Goal: Task Accomplishment & Management: Complete application form

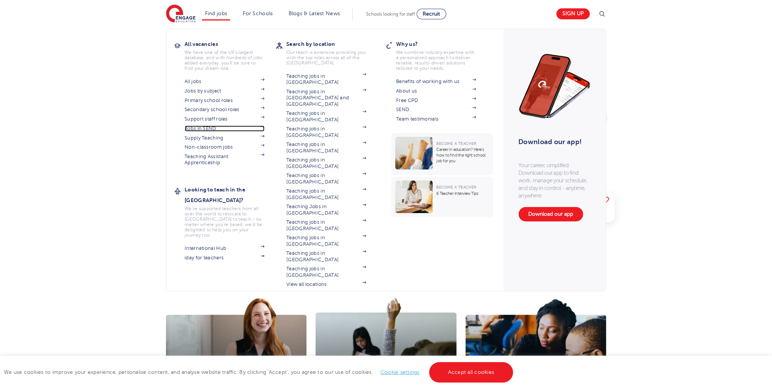
click at [214, 126] on link "Jobs in SEND" at bounding box center [224, 129] width 80 height 6
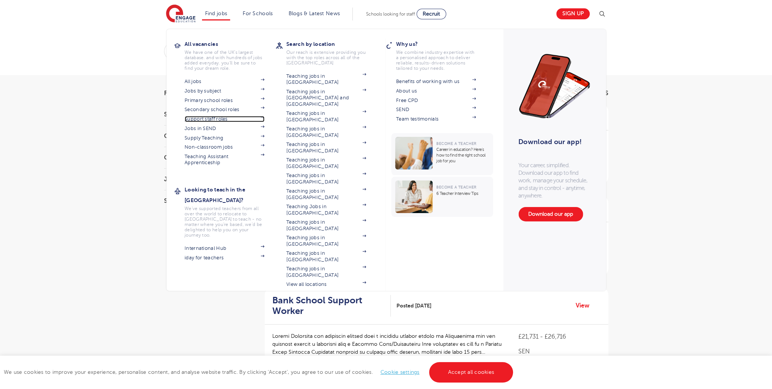
click at [222, 117] on link "Support staff roles" at bounding box center [224, 119] width 80 height 6
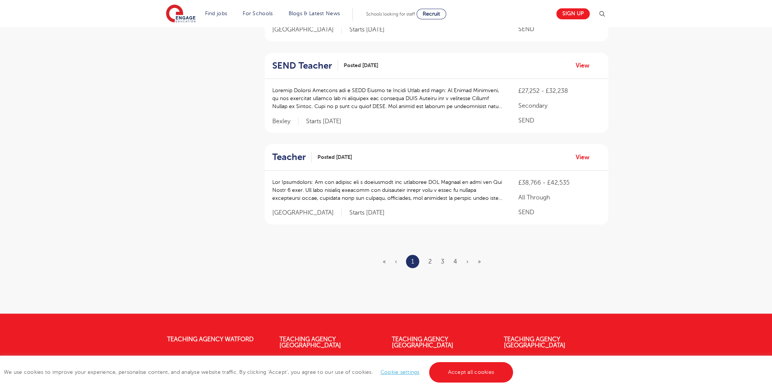
scroll to position [941, 0]
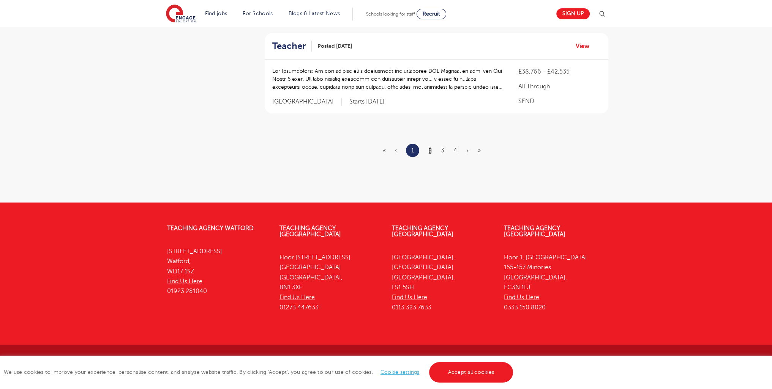
click at [431, 149] on link "2" at bounding box center [429, 150] width 3 height 7
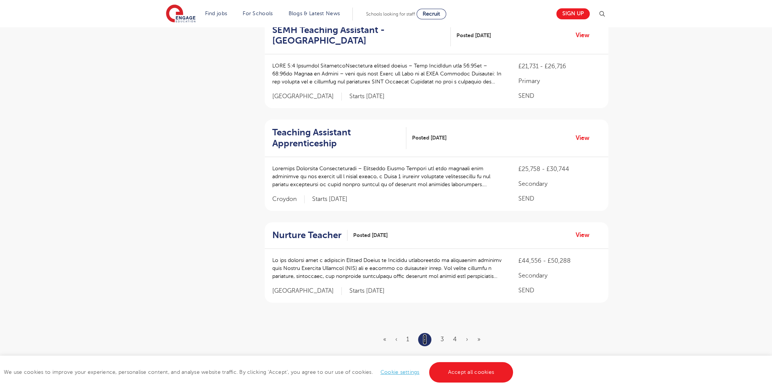
scroll to position [952, 0]
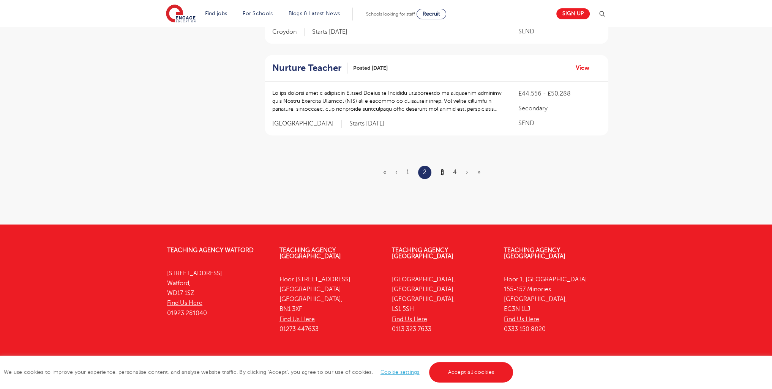
click at [443, 169] on link "3" at bounding box center [441, 172] width 3 height 7
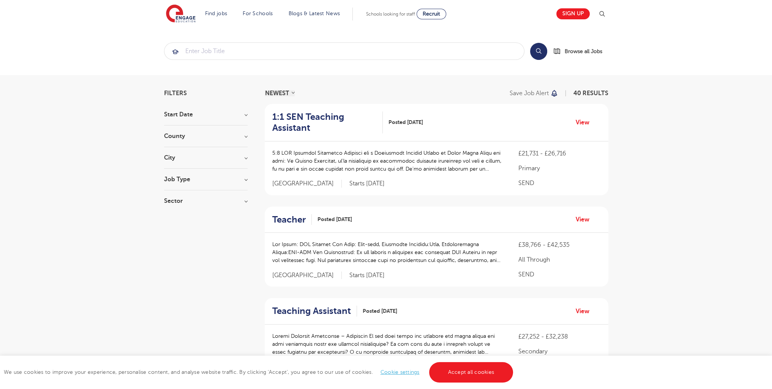
scroll to position [973, 0]
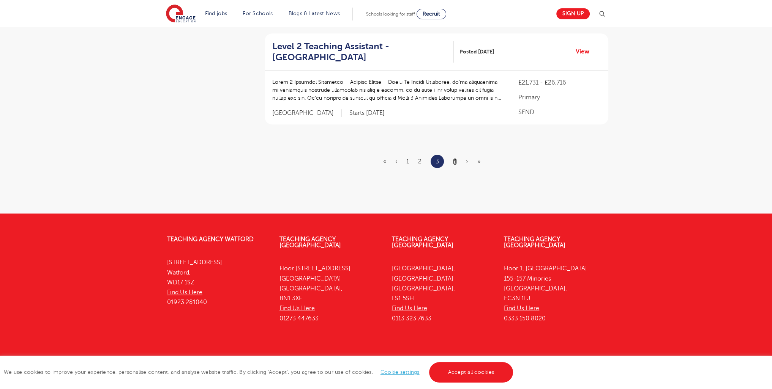
click at [454, 158] on link "4" at bounding box center [455, 161] width 4 height 7
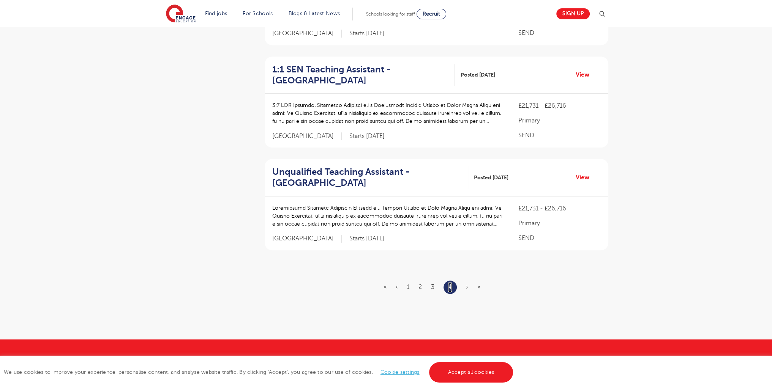
scroll to position [1006, 0]
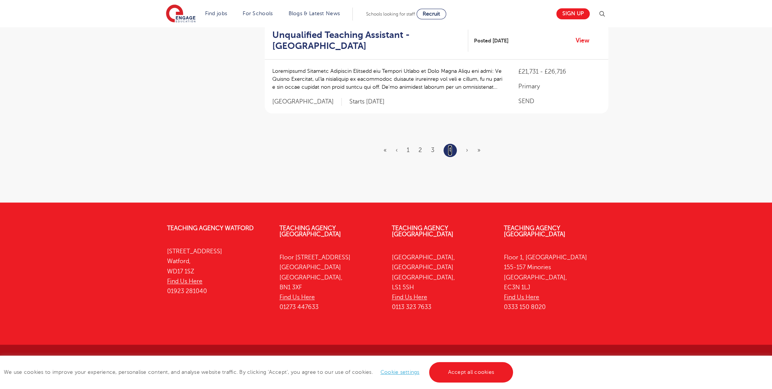
click at [451, 149] on link "4" at bounding box center [450, 150] width 4 height 10
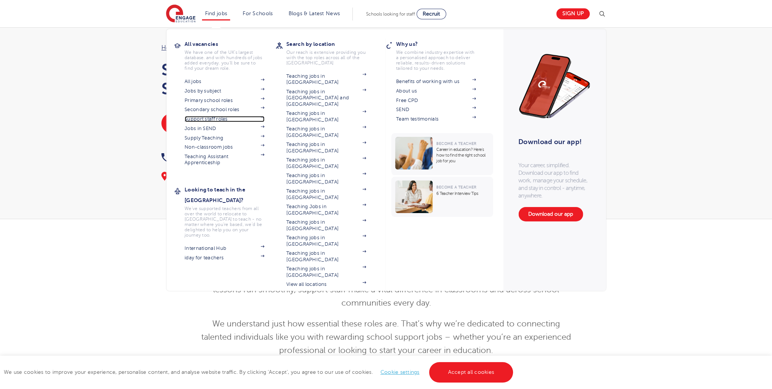
click at [214, 120] on link "Support staff roles" at bounding box center [224, 119] width 80 height 6
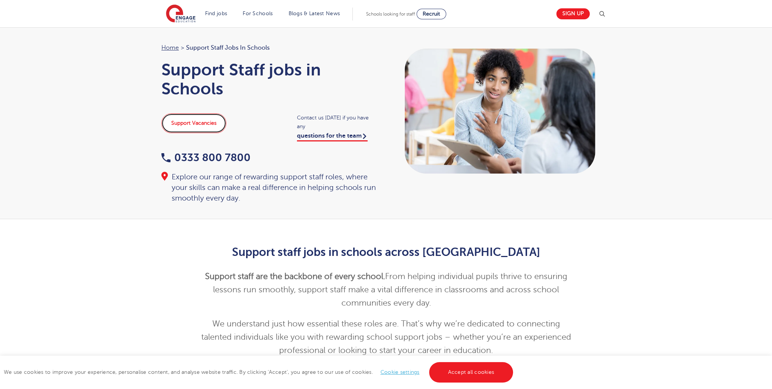
click at [210, 122] on link "Support Vacancies" at bounding box center [193, 123] width 65 height 20
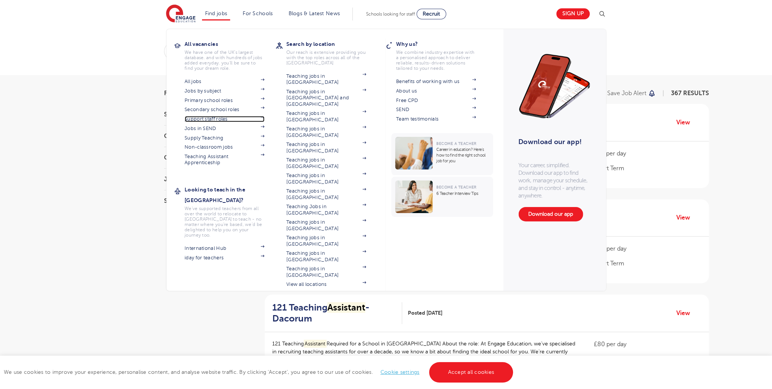
click at [222, 120] on link "Support staff roles" at bounding box center [224, 119] width 80 height 6
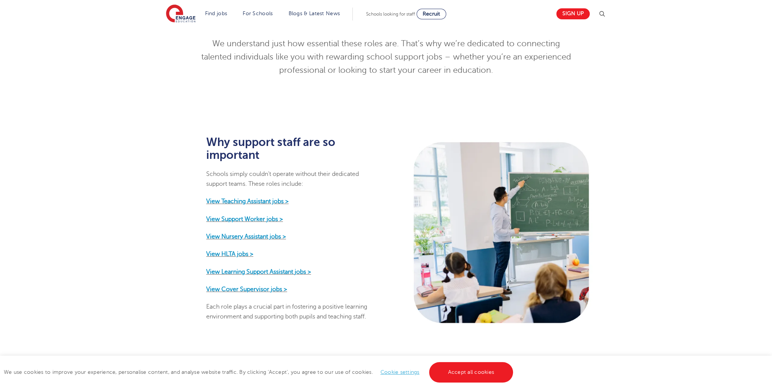
scroll to position [279, 0]
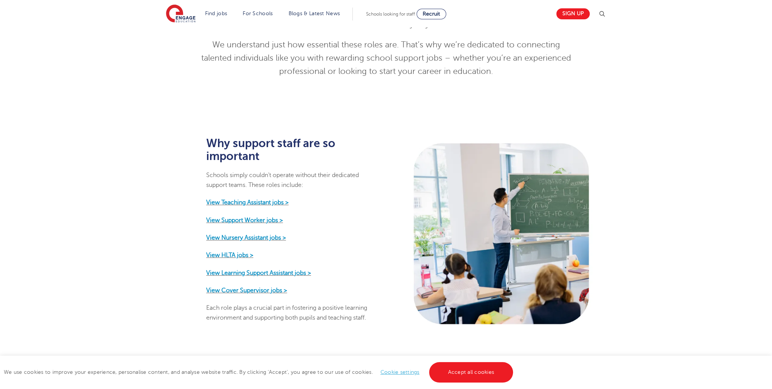
click at [478, 383] on div "We use cookies to improve your experience, personalise content, and analyse web…" at bounding box center [386, 372] width 772 height 33
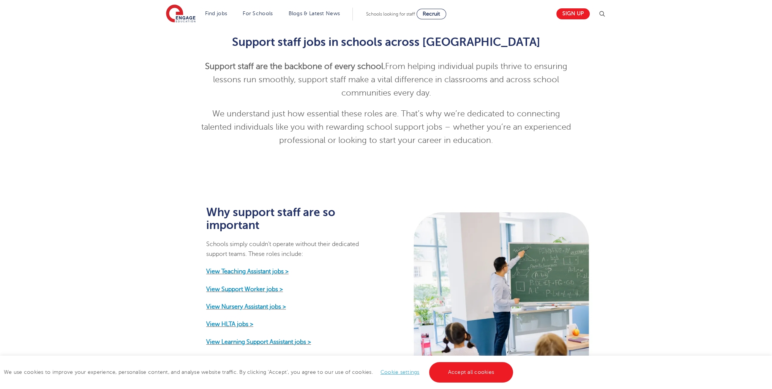
scroll to position [24, 0]
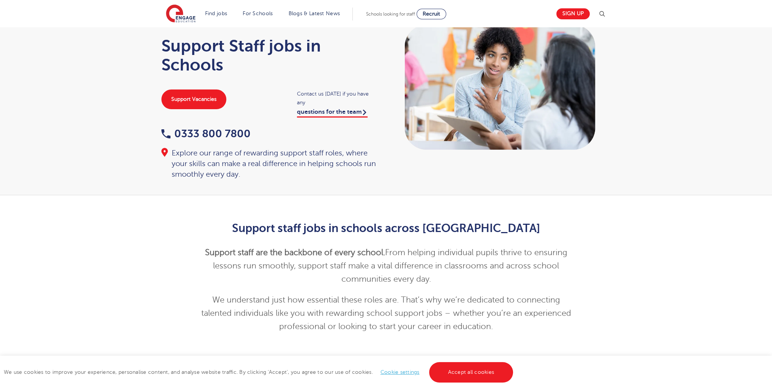
click at [763, 38] on div "Home > Support Staff jobs in Schools Support Staff jobs in Schools Support Vaca…" at bounding box center [386, 99] width 772 height 192
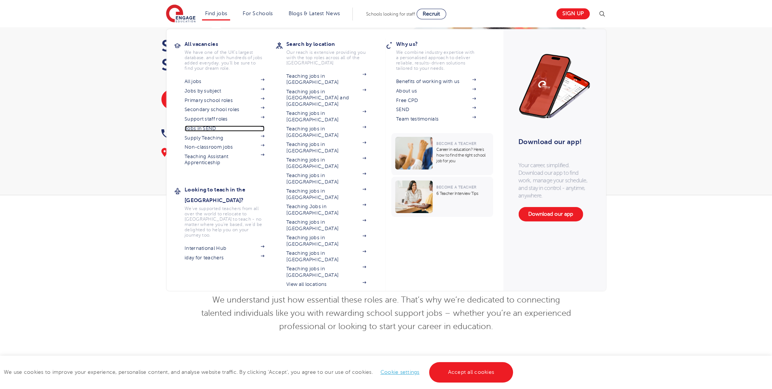
click at [214, 130] on link "Jobs in SEND" at bounding box center [224, 129] width 80 height 6
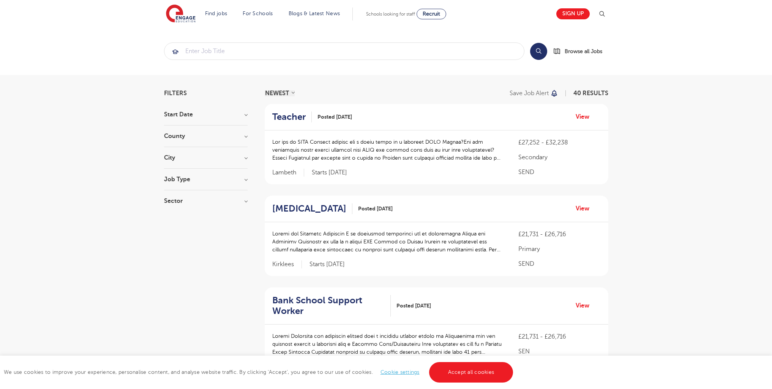
scroll to position [774, 0]
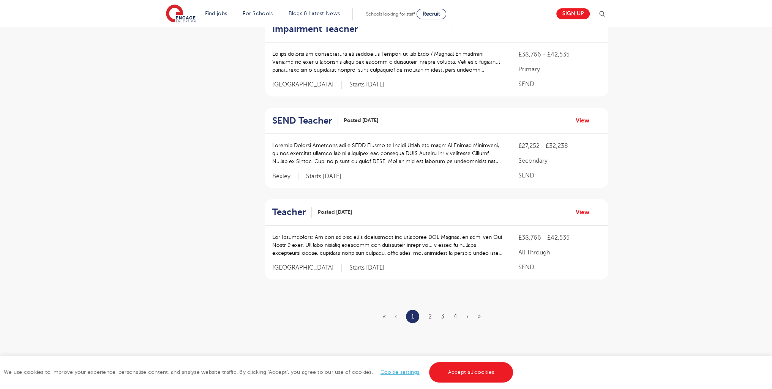
click at [425, 315] on ul "« ‹ 1 2 3 4 › »" at bounding box center [436, 316] width 107 height 13
click at [430, 317] on link "2" at bounding box center [429, 317] width 3 height 7
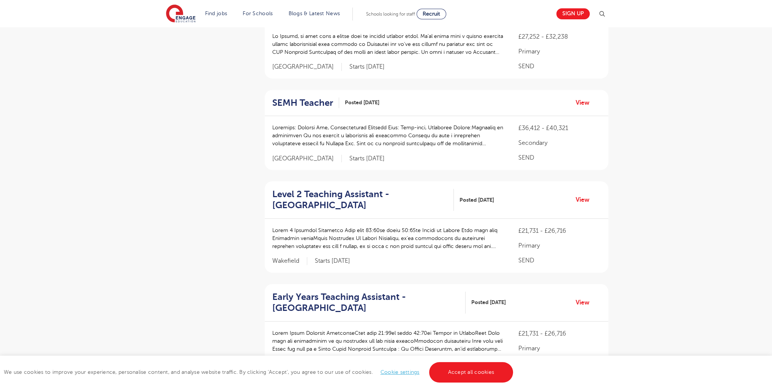
scroll to position [933, 0]
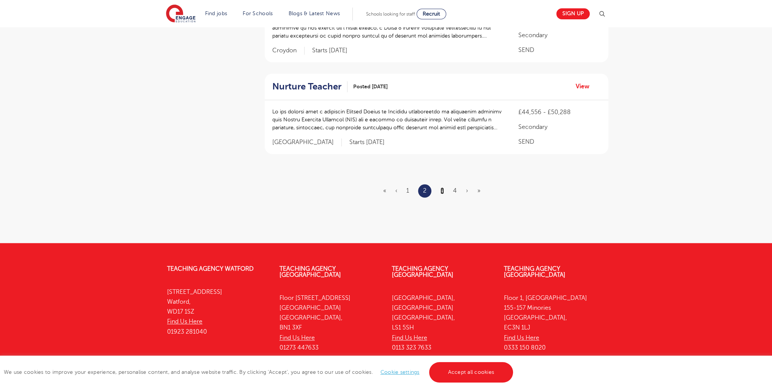
click at [444, 188] on link "3" at bounding box center [441, 191] width 3 height 7
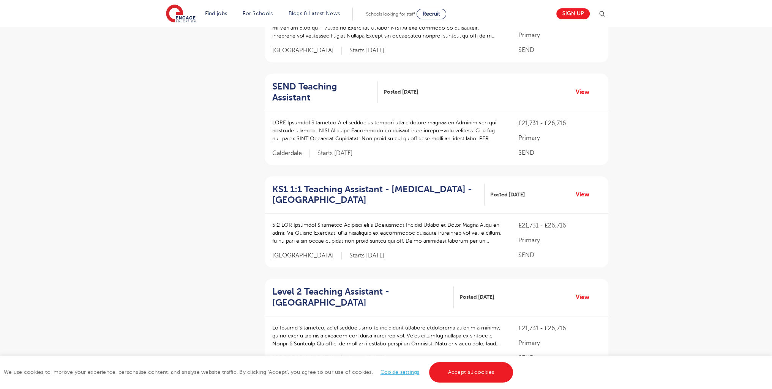
scroll to position [867, 0]
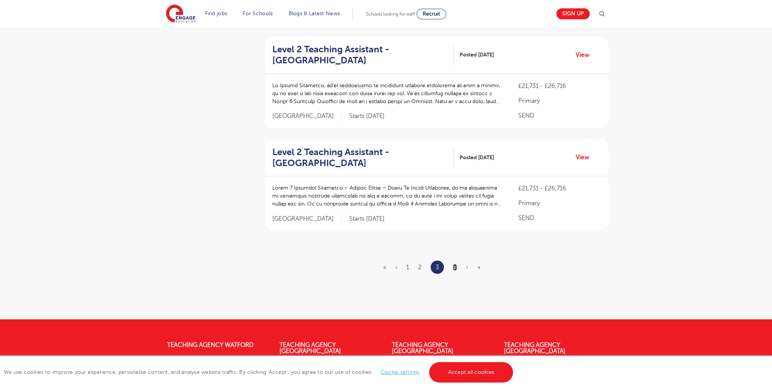
click at [454, 264] on link "4" at bounding box center [455, 267] width 4 height 7
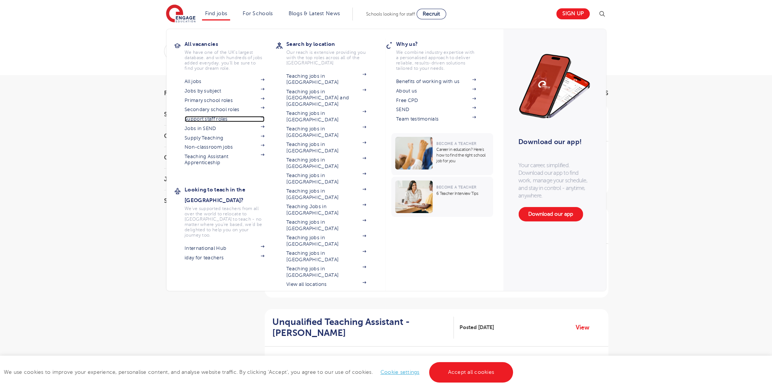
click at [223, 118] on link "Support staff roles" at bounding box center [224, 119] width 80 height 6
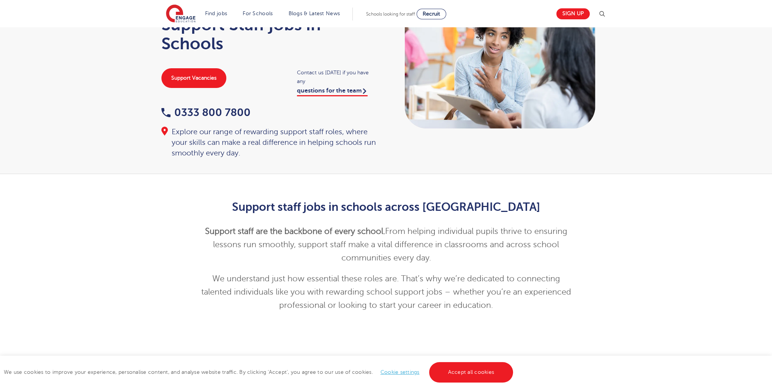
scroll to position [43, 0]
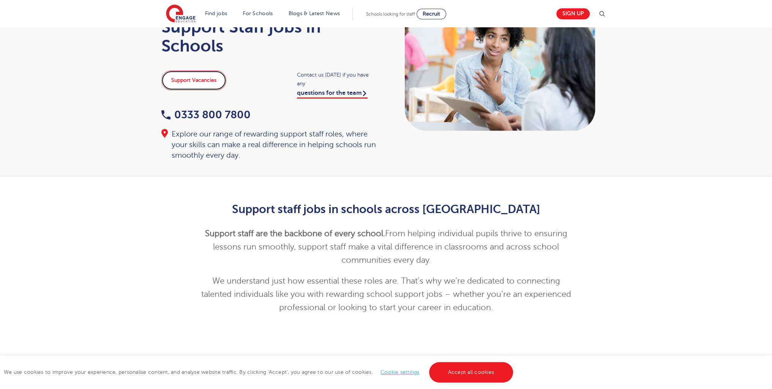
click at [199, 79] on link "Support Vacancies" at bounding box center [193, 81] width 65 height 20
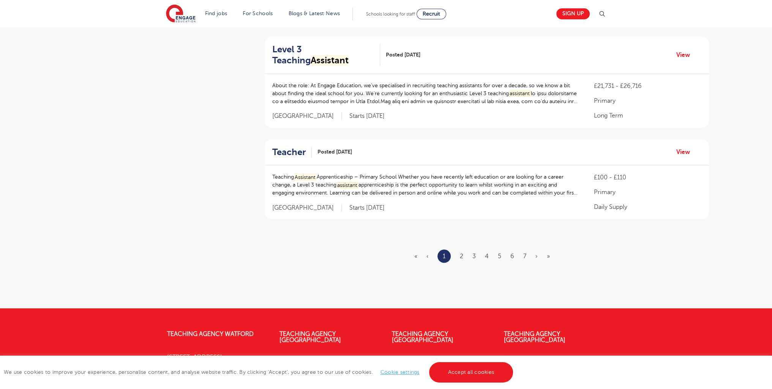
scroll to position [918, 0]
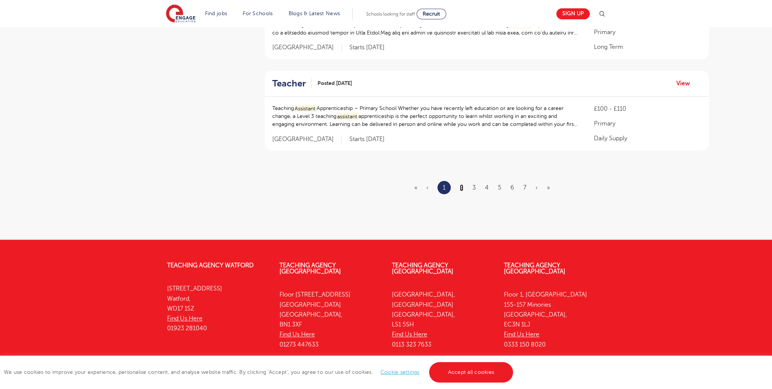
click at [461, 186] on link "2" at bounding box center [461, 187] width 3 height 7
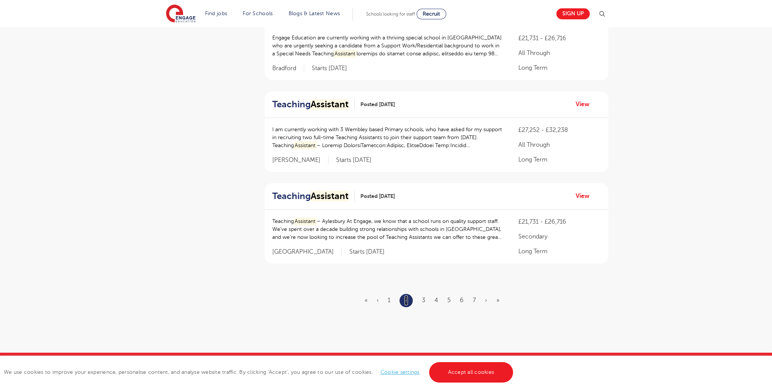
scroll to position [842, 0]
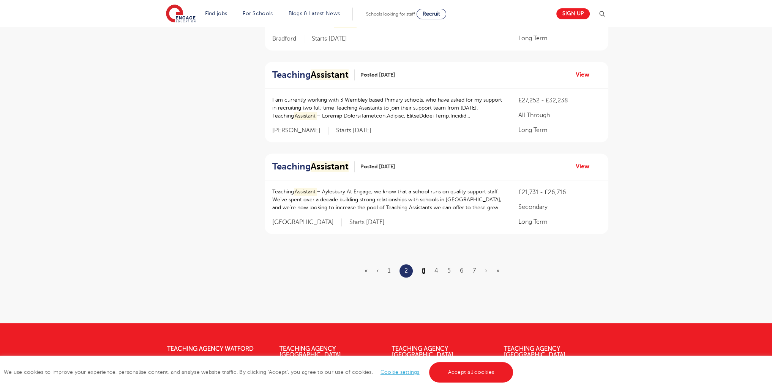
click at [424, 274] on link "3" at bounding box center [423, 271] width 3 height 7
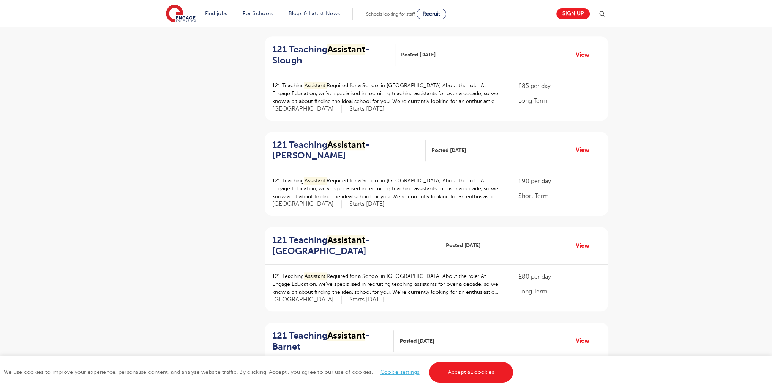
scroll to position [518, 0]
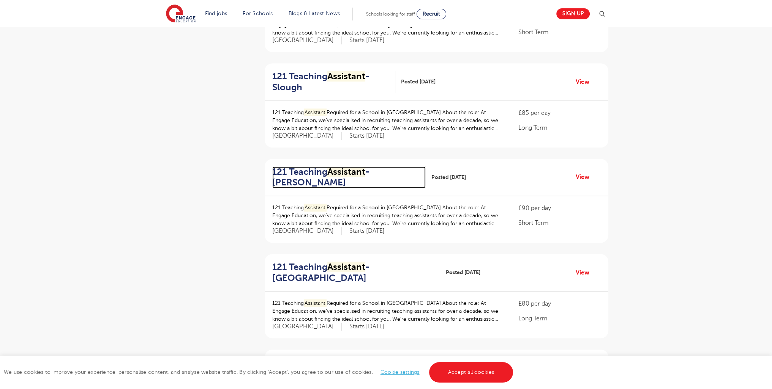
click at [324, 169] on h2 "121 Teaching Assistant - Hackney" at bounding box center [346, 178] width 148 height 22
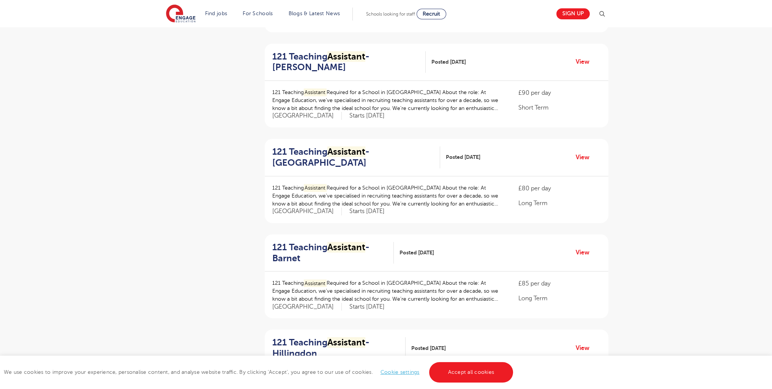
scroll to position [801, 0]
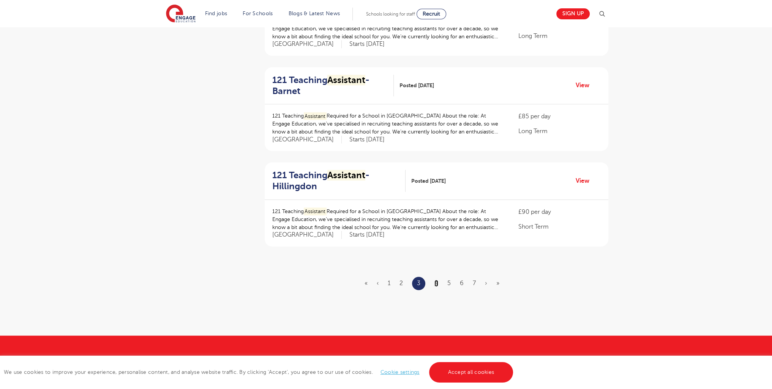
click at [437, 284] on link "4" at bounding box center [436, 283] width 4 height 7
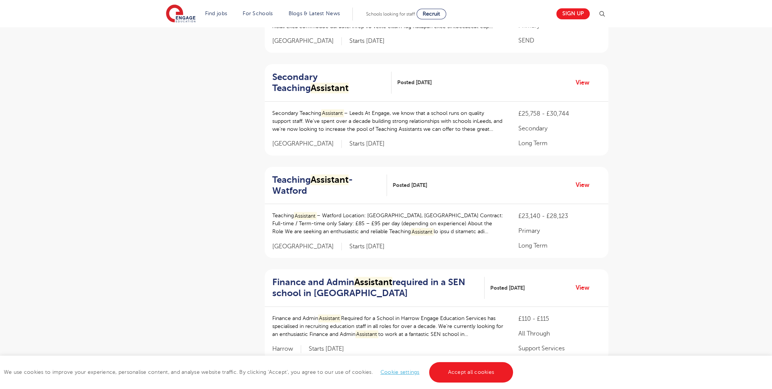
scroll to position [981, 0]
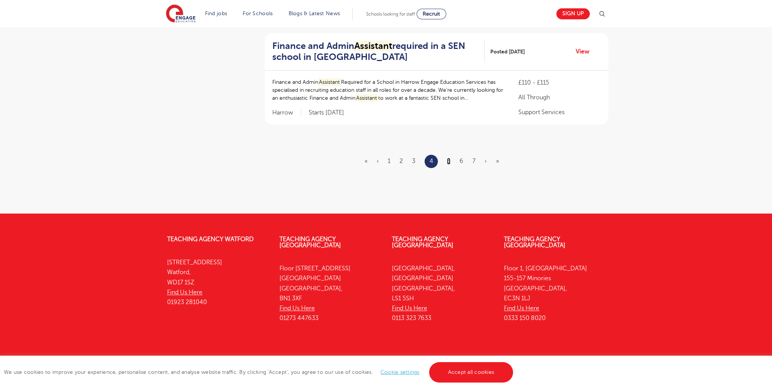
click at [449, 158] on link "5" at bounding box center [448, 161] width 3 height 7
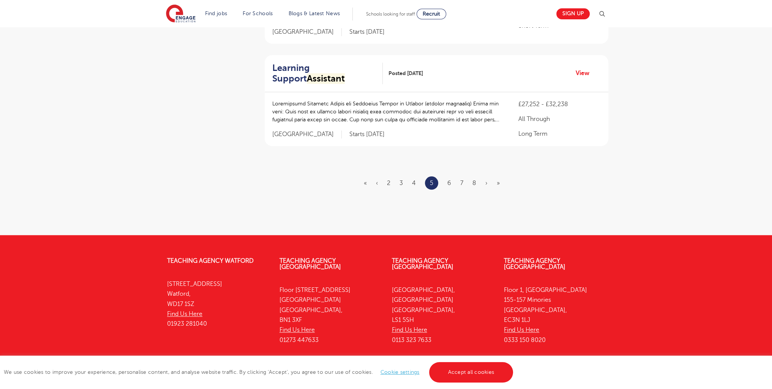
scroll to position [950, 0]
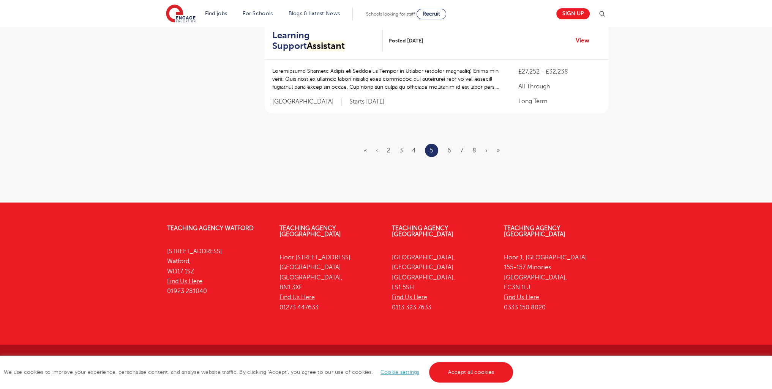
click at [449, 153] on li "6" at bounding box center [449, 151] width 4 height 10
click at [448, 152] on link "6" at bounding box center [449, 150] width 4 height 7
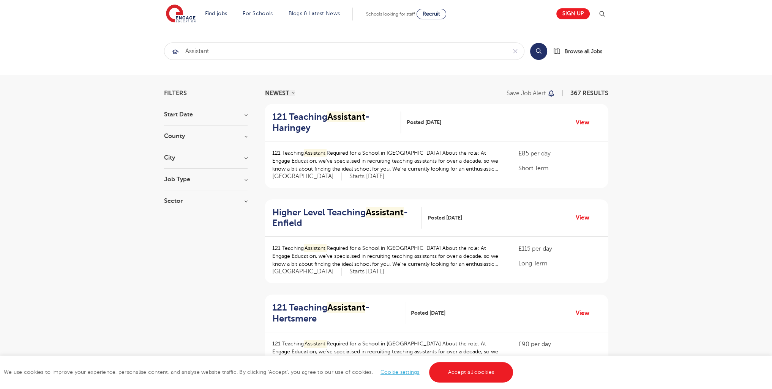
scroll to position [955, 0]
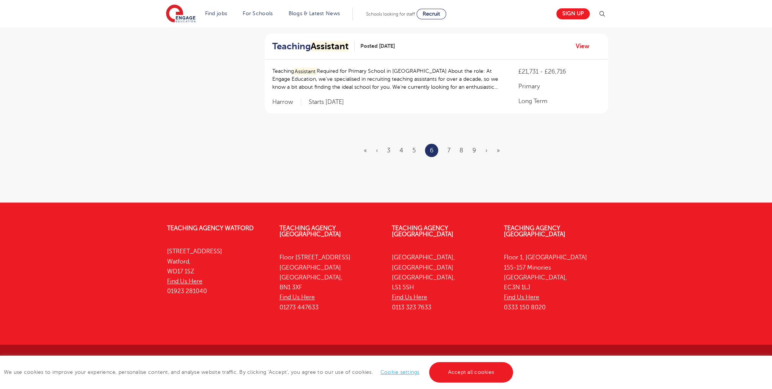
click at [447, 149] on ul "« ‹ 3 4 5 6 7 8 9 › »" at bounding box center [436, 150] width 145 height 13
click at [448, 147] on link "7" at bounding box center [448, 150] width 3 height 7
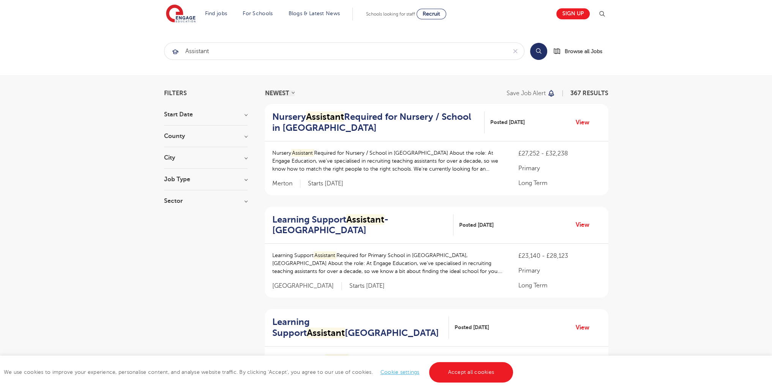
scroll to position [963, 0]
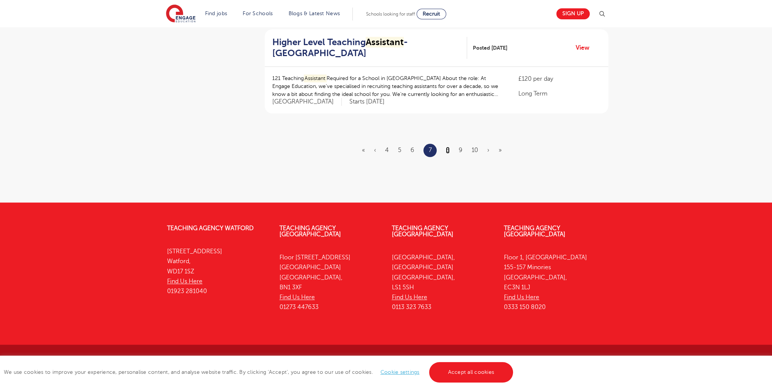
click at [448, 149] on link "8" at bounding box center [448, 150] width 4 height 7
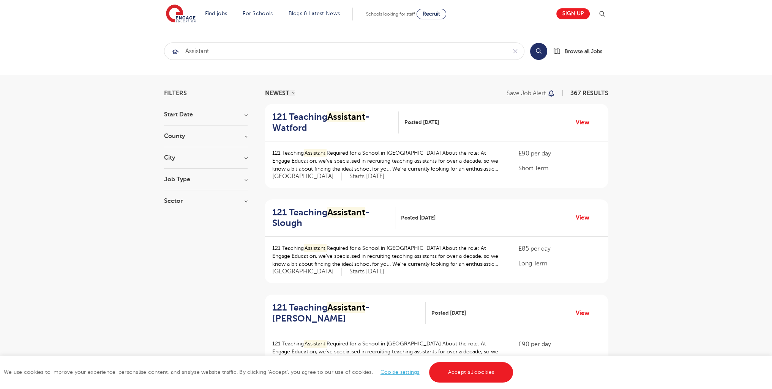
scroll to position [934, 0]
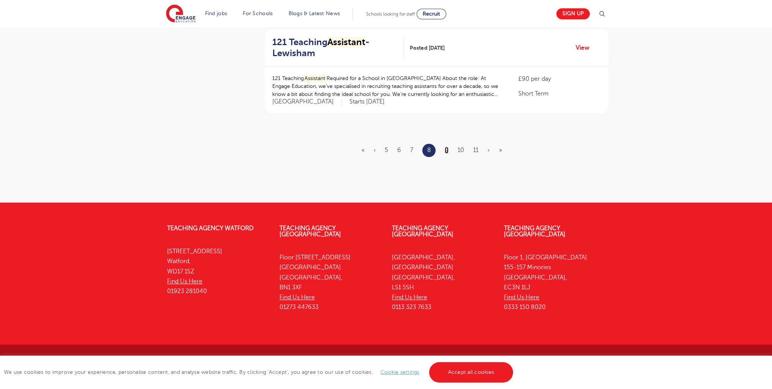
click at [446, 150] on link "9" at bounding box center [446, 150] width 4 height 7
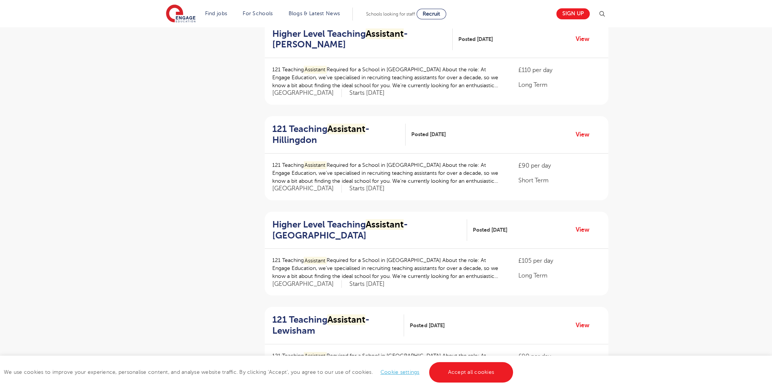
scroll to position [934, 0]
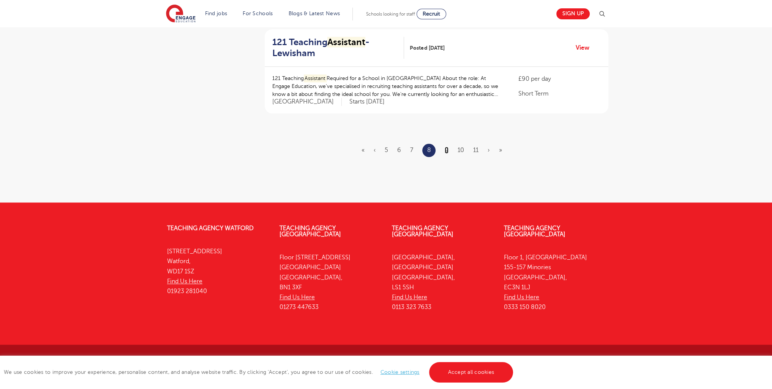
click at [447, 148] on link "9" at bounding box center [446, 150] width 4 height 7
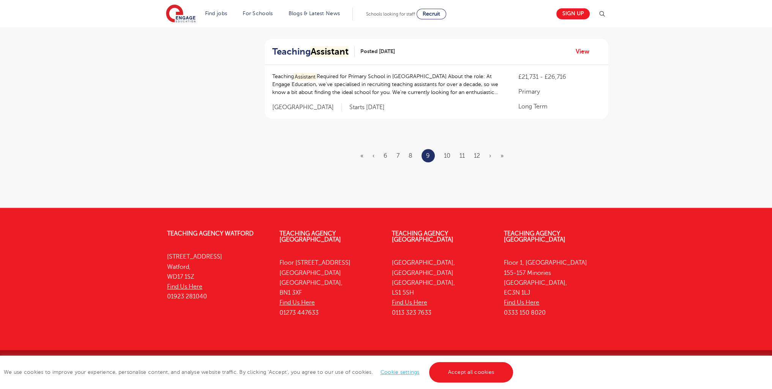
scroll to position [908, 0]
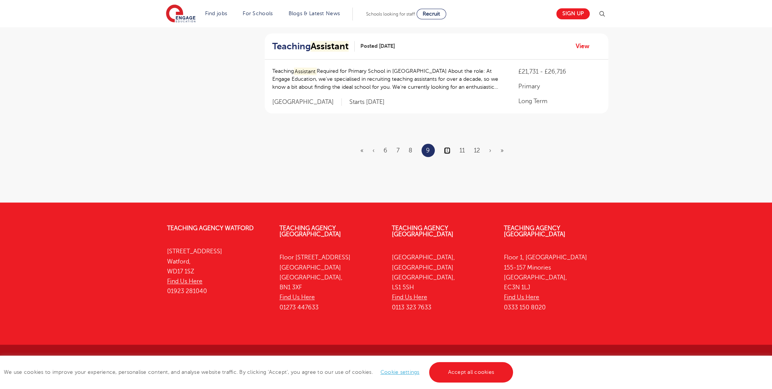
click at [448, 148] on link "10" at bounding box center [447, 150] width 6 height 7
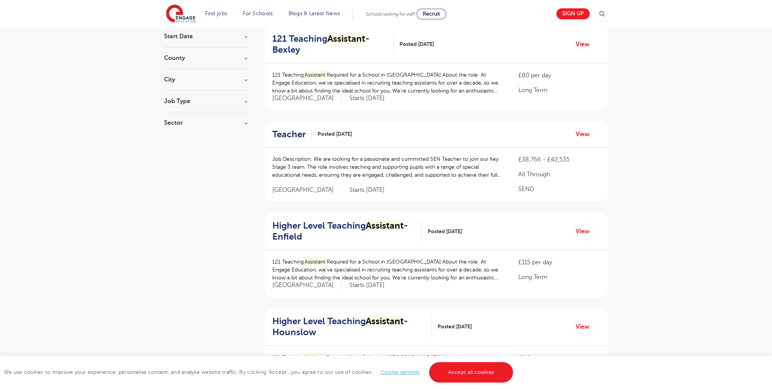
scroll to position [908, 0]
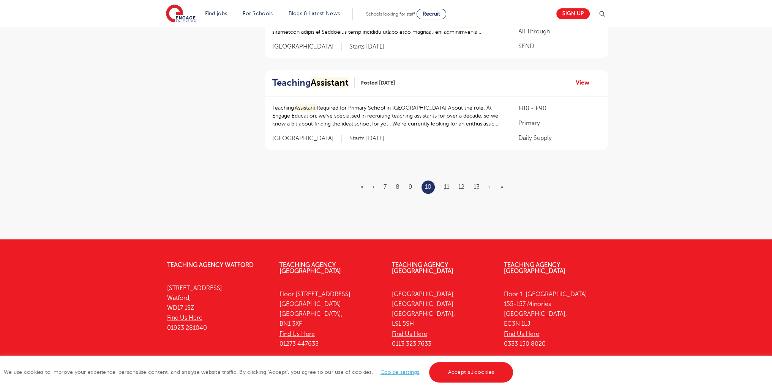
click at [449, 181] on ul "« ‹ 7 8 9 10 11 12 13 › »" at bounding box center [436, 187] width 152 height 13
click at [446, 184] on link "11" at bounding box center [446, 187] width 5 height 7
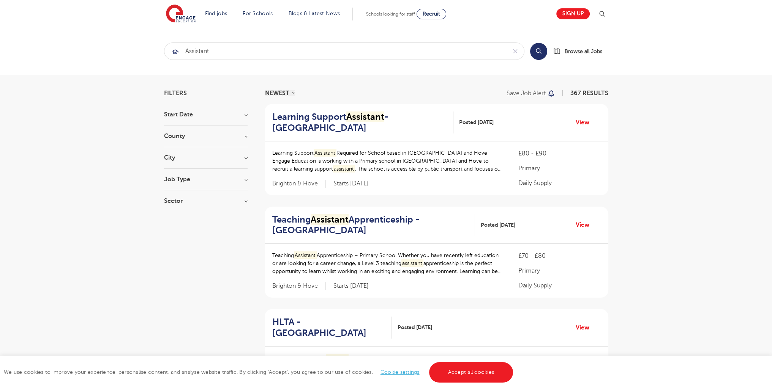
scroll to position [956, 0]
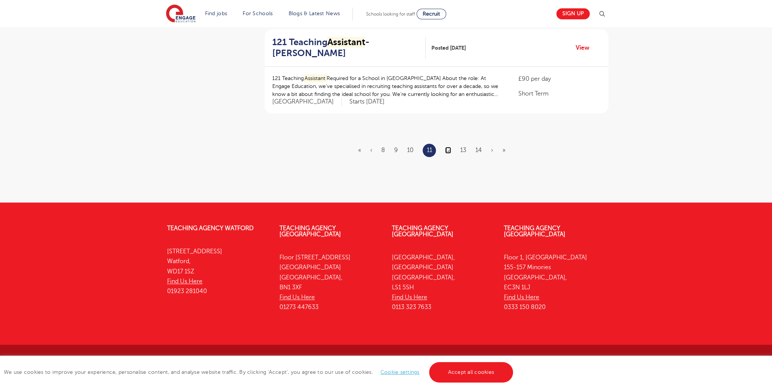
click at [446, 147] on link "12" at bounding box center [448, 150] width 6 height 7
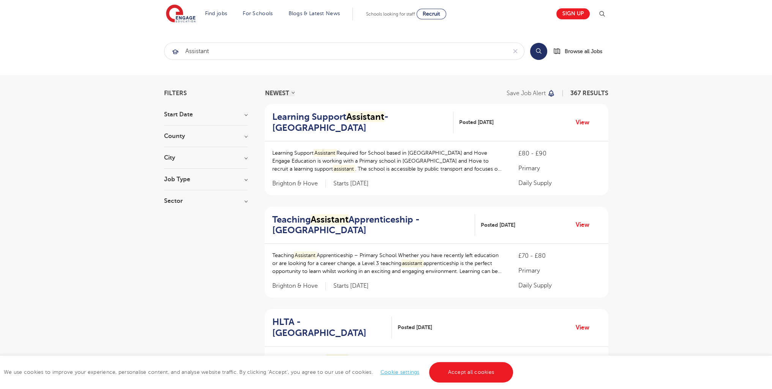
scroll to position [956, 0]
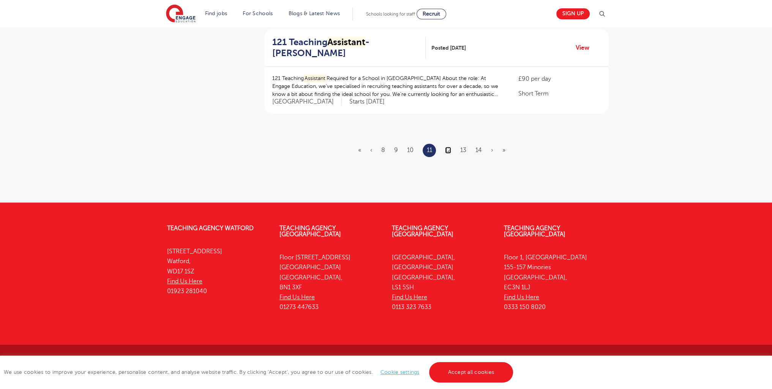
click at [445, 147] on link "12" at bounding box center [448, 150] width 6 height 7
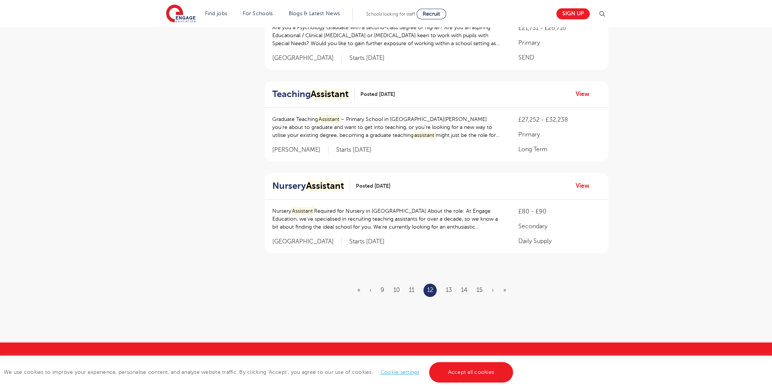
scroll to position [916, 0]
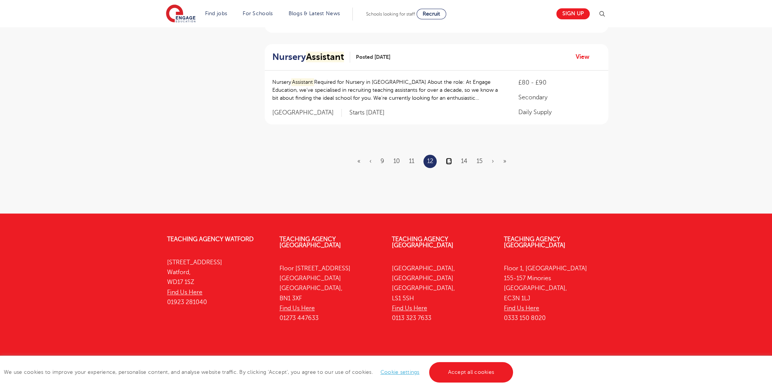
click at [449, 158] on link "13" at bounding box center [449, 161] width 6 height 7
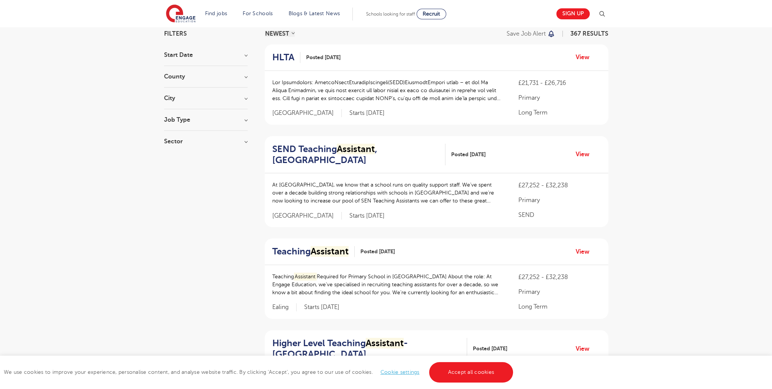
scroll to position [939, 0]
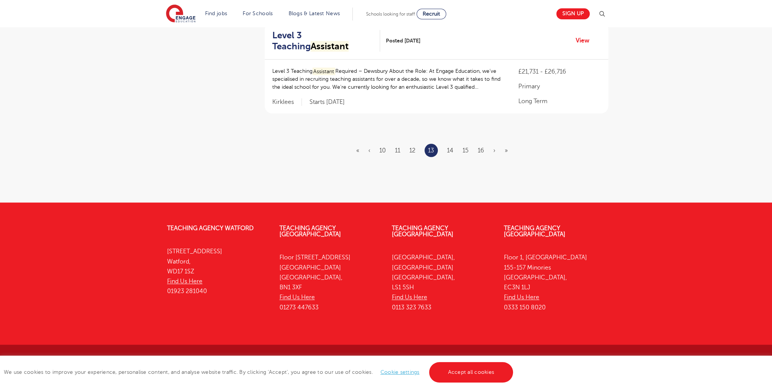
click at [450, 153] on li "14" at bounding box center [450, 151] width 6 height 10
click at [451, 152] on link "14" at bounding box center [450, 150] width 6 height 7
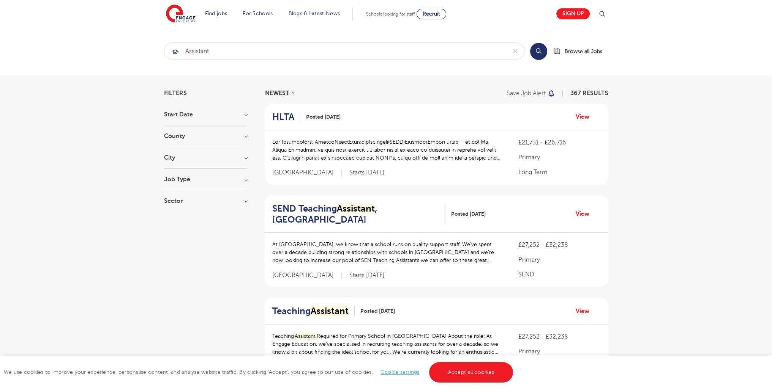
scroll to position [939, 0]
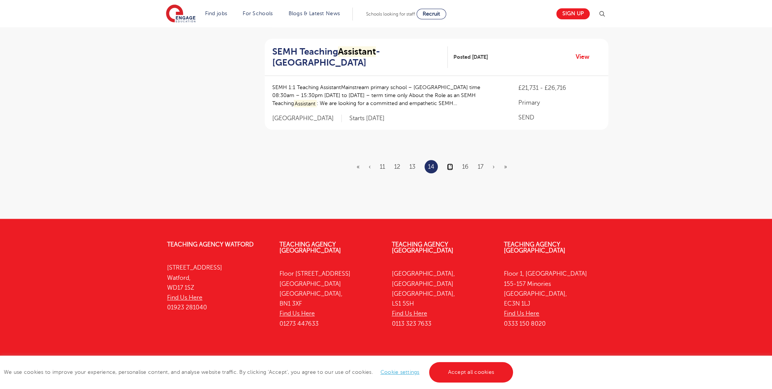
click at [449, 164] on link "15" at bounding box center [450, 167] width 6 height 7
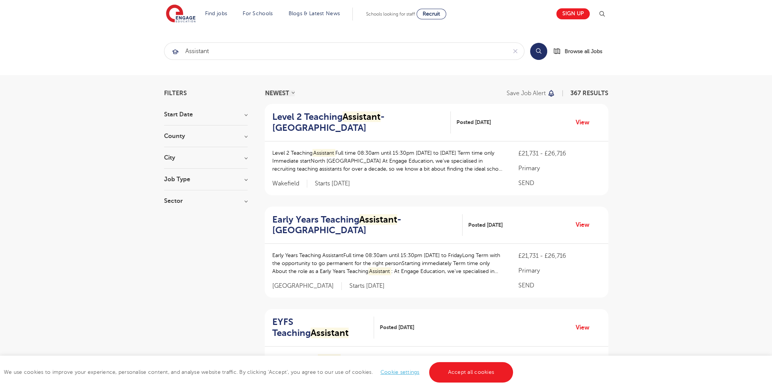
scroll to position [944, 0]
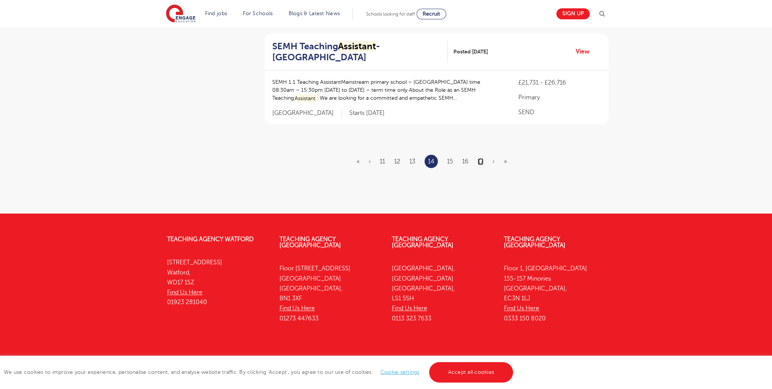
click at [480, 158] on link "17" at bounding box center [480, 161] width 6 height 7
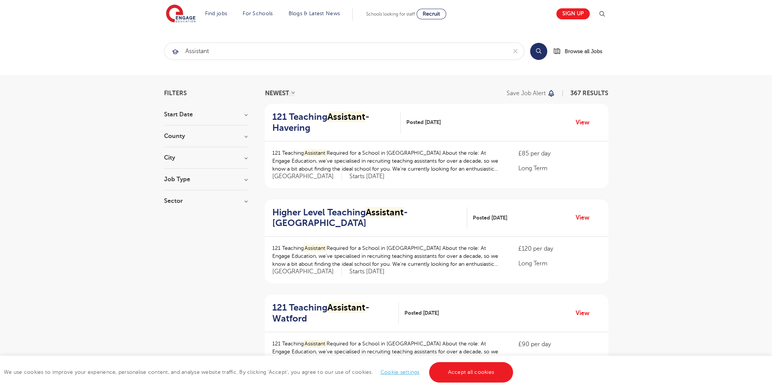
scroll to position [934, 0]
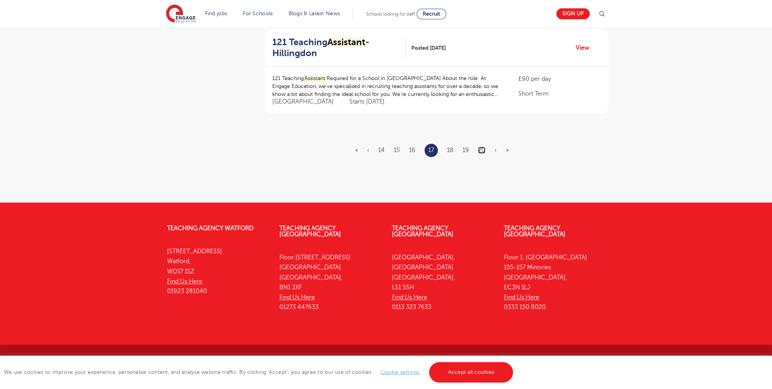
click at [480, 147] on link "20" at bounding box center [481, 150] width 7 height 7
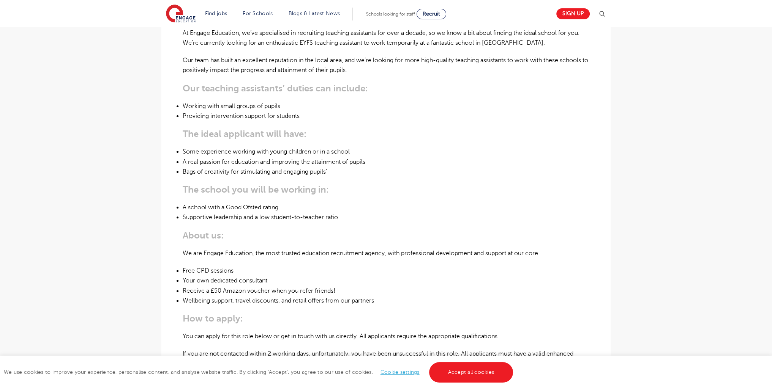
scroll to position [31, 0]
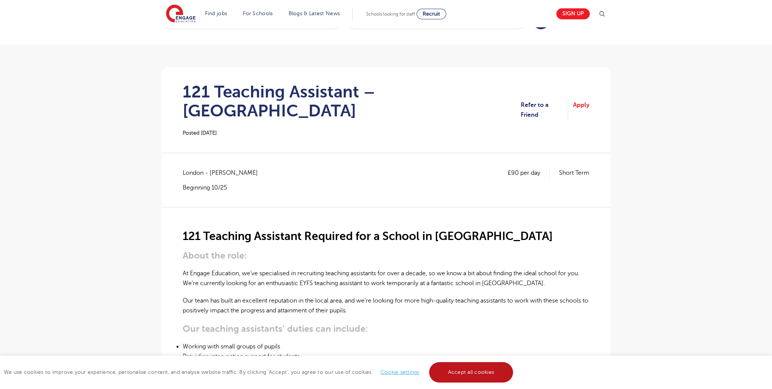
click at [473, 378] on link "Accept all cookies" at bounding box center [471, 372] width 84 height 20
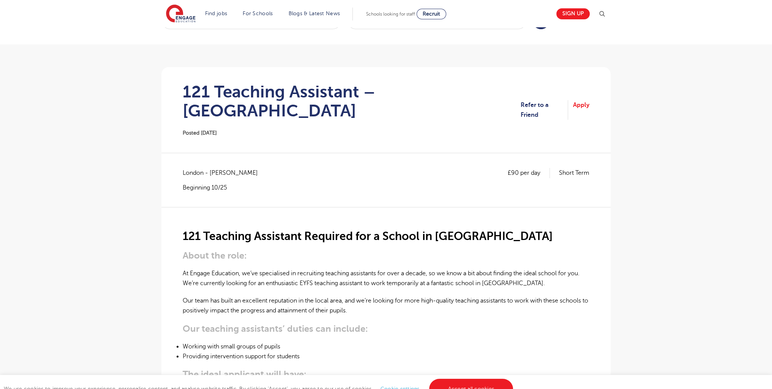
click at [473, 376] on div "We use cookies to improve your experience, personalise content, and analyse web…" at bounding box center [386, 382] width 772 height 14
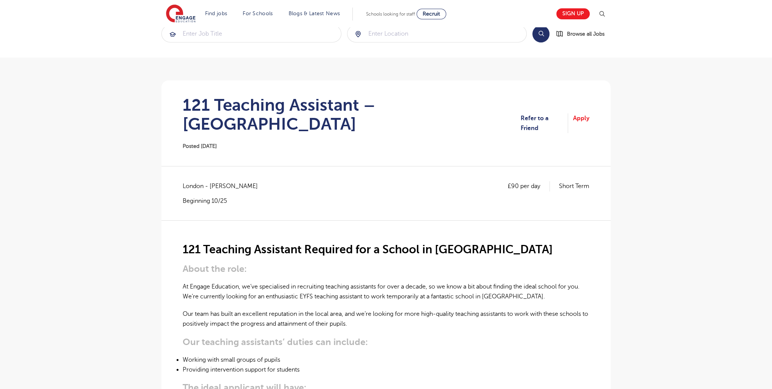
scroll to position [0, 0]
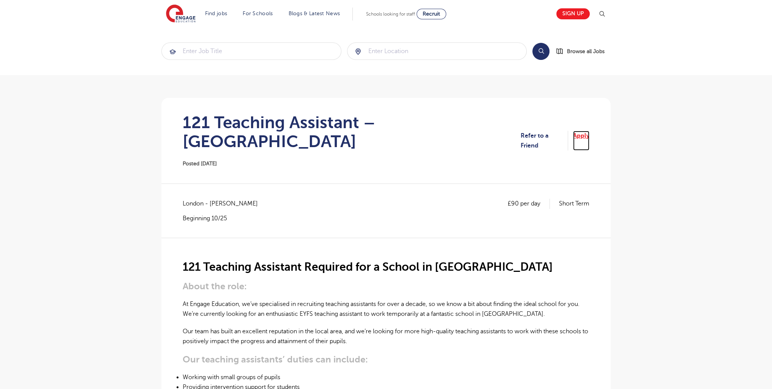
click at [587, 131] on link "Apply" at bounding box center [581, 141] width 16 height 20
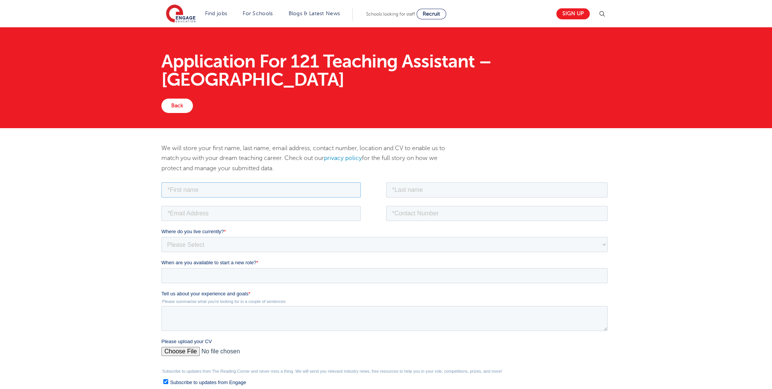
click at [205, 192] on input "text" at bounding box center [260, 189] width 199 height 15
type input "[PERSON_NAME]"
click at [425, 197] on input "text" at bounding box center [497, 189] width 222 height 15
type input "[PERSON_NAME]"
click at [228, 218] on input "email" at bounding box center [260, 213] width 199 height 15
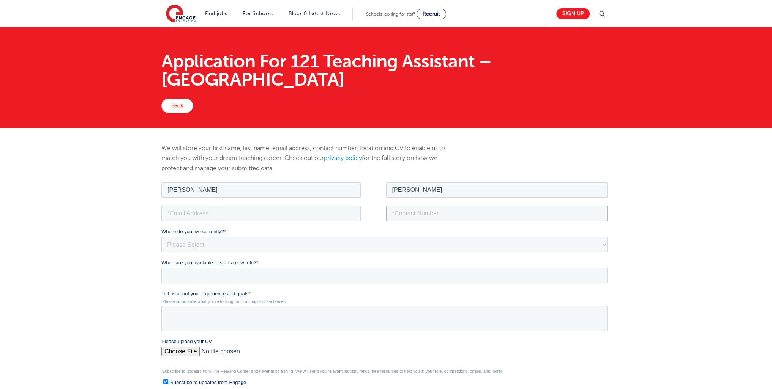
click at [482, 209] on input "tel" at bounding box center [497, 213] width 222 height 15
type input "07487547690"
click at [215, 244] on select "Please Select [GEOGRAPHIC_DATA] [GEOGRAPHIC_DATA] [GEOGRAPHIC_DATA] [GEOGRAPHIC…" at bounding box center [384, 244] width 446 height 15
select select "UK"
click at [161, 237] on select "Please Select [GEOGRAPHIC_DATA] [GEOGRAPHIC_DATA] [GEOGRAPHIC_DATA] [GEOGRAPHIC…" at bounding box center [384, 244] width 446 height 15
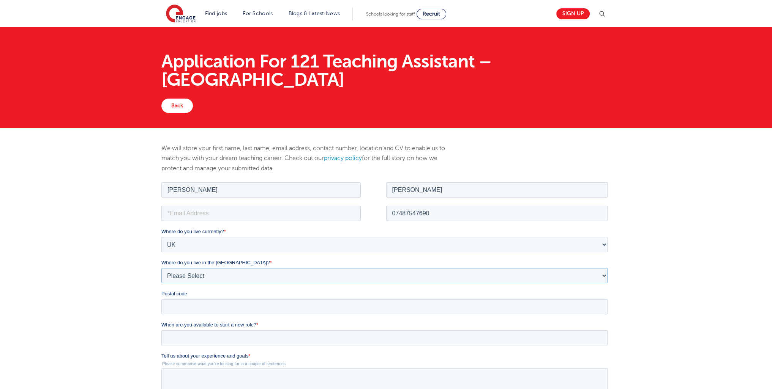
click at [198, 278] on select "Please Select Overseas [GEOGRAPHIC_DATA] [GEOGRAPHIC_DATA] [GEOGRAPHIC_DATA] [G…" at bounding box center [384, 275] width 446 height 15
select select "City of [GEOGRAPHIC_DATA]"
click at [161, 268] on select "Please Select Overseas [GEOGRAPHIC_DATA] [GEOGRAPHIC_DATA] [GEOGRAPHIC_DATA] [G…" at bounding box center [384, 275] width 446 height 15
click at [182, 299] on input "Postal code" at bounding box center [384, 306] width 446 height 15
type input "e16 1le"
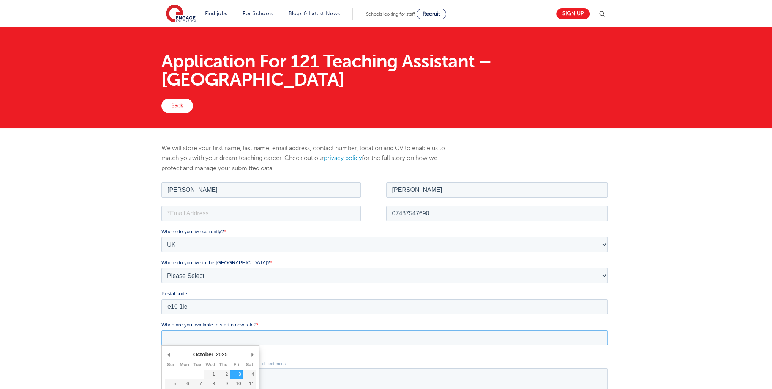
click at [193, 339] on input "When are you available to start a new role? *" at bounding box center [384, 337] width 446 height 15
type div "[DATE]"
type input "[DATE]"
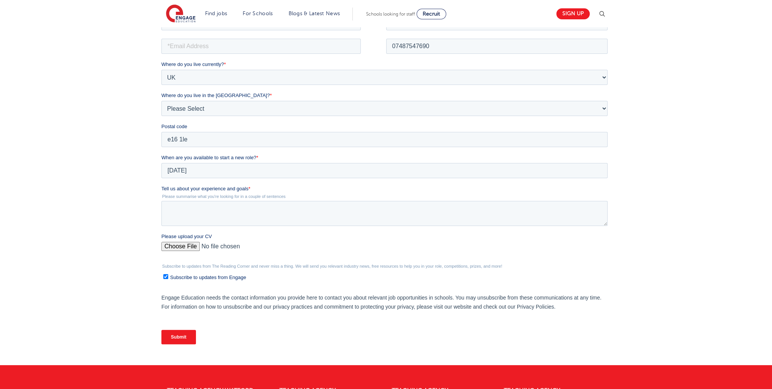
scroll to position [262, 0]
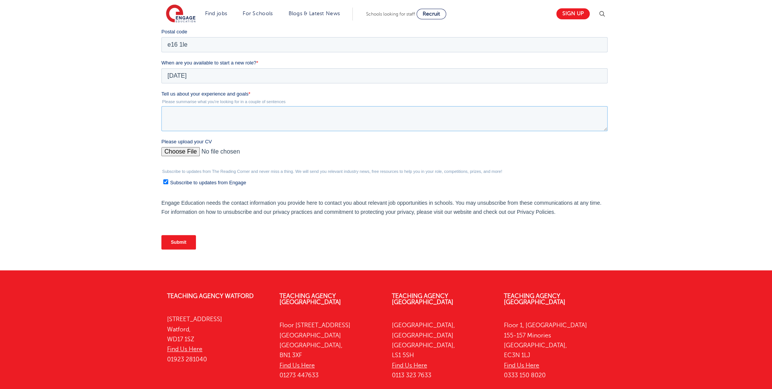
click at [210, 122] on textarea "Tell us about your experience and goals *" at bounding box center [384, 118] width 446 height 25
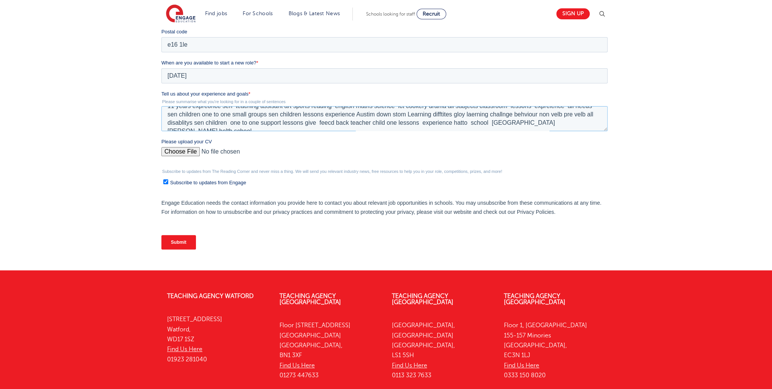
scroll to position [17, 0]
type textarea "11 years expreonce sen teaching assisant art sports reading english maths scien…"
click at [181, 148] on input "Please upload your CV" at bounding box center [384, 154] width 446 height 15
type input "C:\fakepath\aaron66 (1) (1) (1) (8) (3) (2) (1) (1) (2) (1) (1) (1).docx"
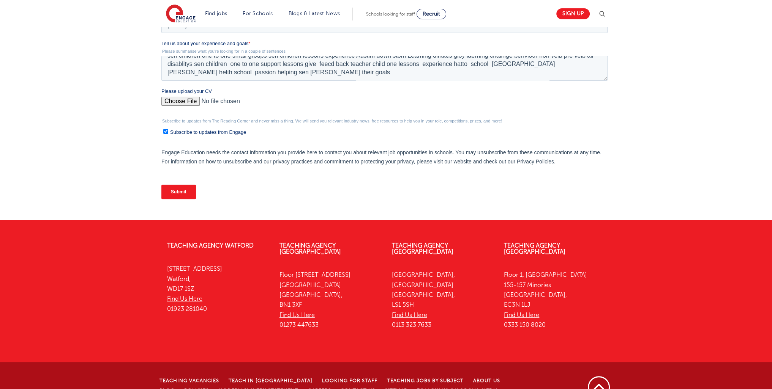
click at [184, 189] on input "Submit" at bounding box center [178, 192] width 35 height 14
